Goal: Task Accomplishment & Management: Complete application form

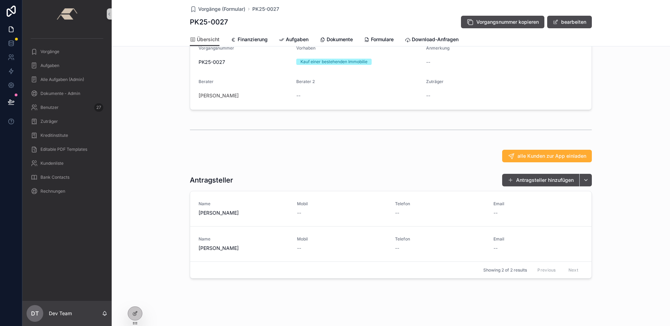
scroll to position [56, 0]
click at [583, 181] on button "scrollable content" at bounding box center [586, 180] width 13 height 13
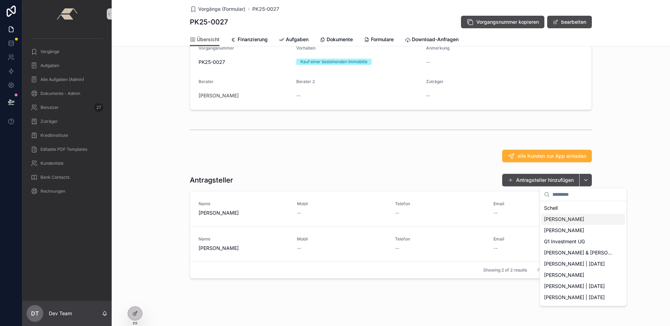
click at [582, 224] on div "[PERSON_NAME]" at bounding box center [584, 219] width 84 height 11
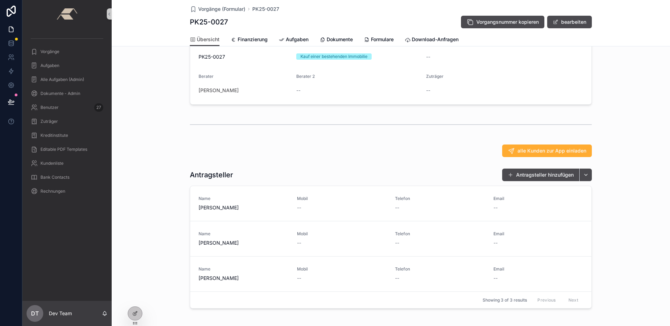
click at [263, 167] on div "1 Anfrage 2 Beratung 3 Eingereicht 4 Genehmigt 5 Unterschrieben 6 Ausgezahlt 7 …" at bounding box center [391, 155] width 559 height 313
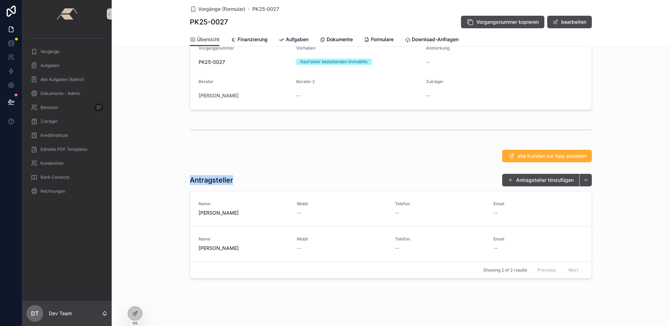
drag, startPoint x: 189, startPoint y: 181, endPoint x: 232, endPoint y: 179, distance: 43.3
click at [232, 179] on div "Antragsteller Antragsteller hinzufügen" at bounding box center [391, 180] width 402 height 13
click at [248, 217] on link "Name [PERSON_NAME] Mobil -- Telefon -- Email -- Kunden zur App einladen Kd. ent…" at bounding box center [391, 208] width 402 height 35
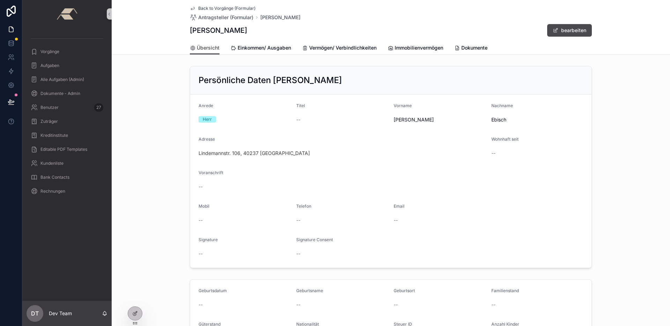
click at [227, 9] on span "Back to Vorgänge (Formular)" at bounding box center [226, 9] width 57 height 6
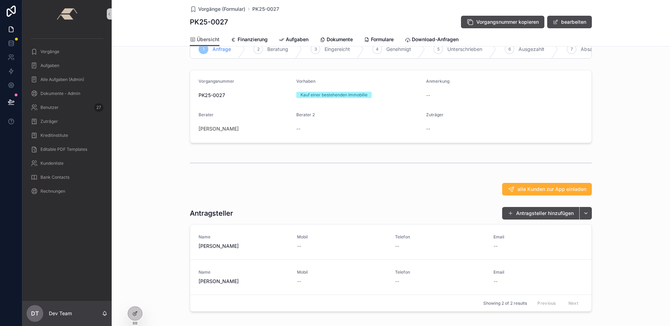
scroll to position [22, 0]
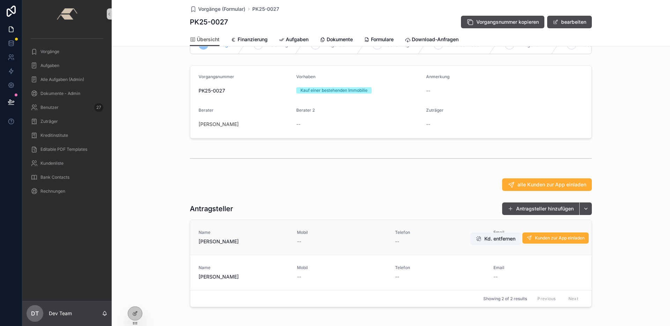
click at [283, 241] on div "Name [PERSON_NAME]" at bounding box center [244, 237] width 90 height 15
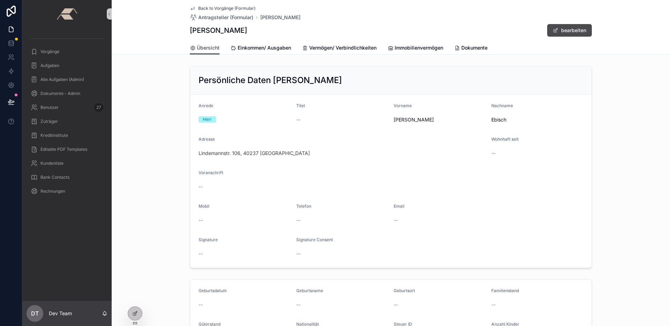
click at [201, 10] on span "Back to Vorgänge (Formular)" at bounding box center [226, 9] width 57 height 6
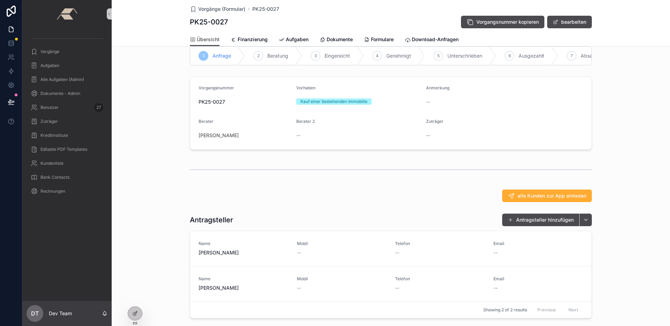
scroll to position [56, 0]
